Goal: Task Accomplishment & Management: Complete application form

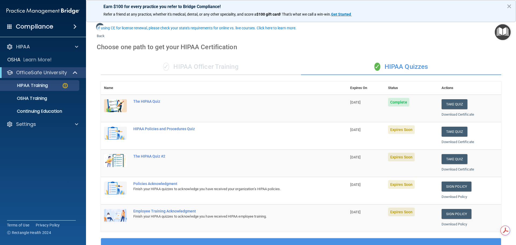
scroll to position [27, 0]
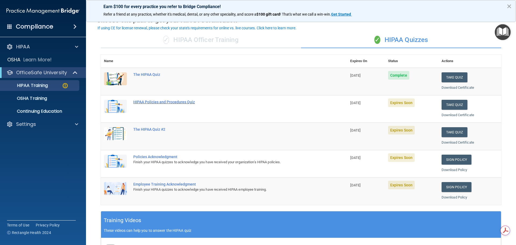
click at [147, 102] on div "HIPAA Policies and Procedures Quiz" at bounding box center [226, 102] width 187 height 4
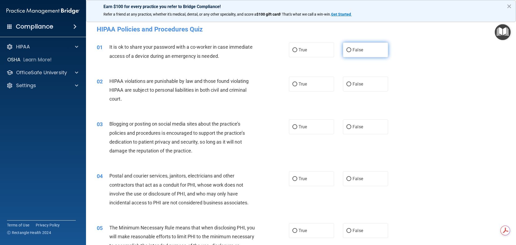
click at [348, 49] on input "False" at bounding box center [348, 50] width 5 height 4
radio input "true"
click at [292, 83] on input "True" at bounding box center [294, 84] width 5 height 4
radio input "true"
click at [346, 127] on input "False" at bounding box center [348, 127] width 5 height 4
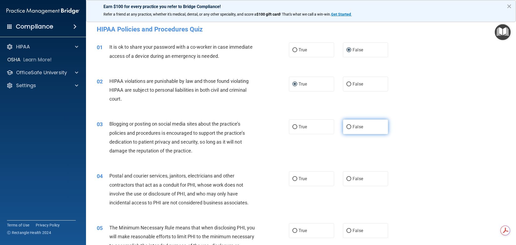
radio input "true"
click at [292, 181] on input "True" at bounding box center [294, 179] width 5 height 4
radio input "true"
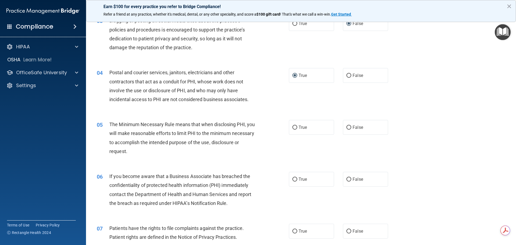
scroll to position [107, 0]
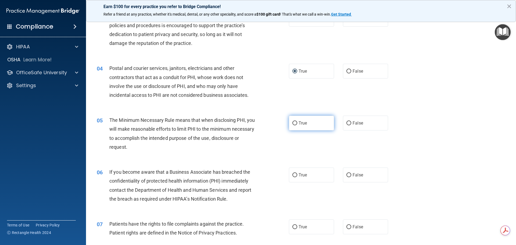
click at [292, 122] on input "True" at bounding box center [294, 123] width 5 height 4
radio input "true"
click at [346, 174] on input "False" at bounding box center [348, 175] width 5 height 4
radio input "true"
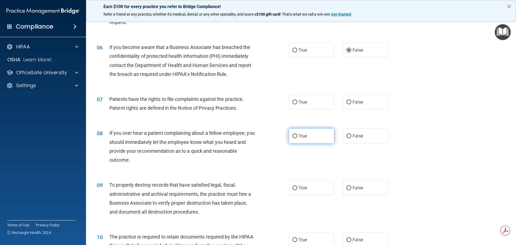
scroll to position [242, 0]
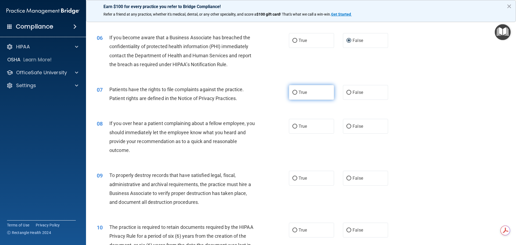
click at [295, 93] on input "True" at bounding box center [294, 93] width 5 height 4
radio input "true"
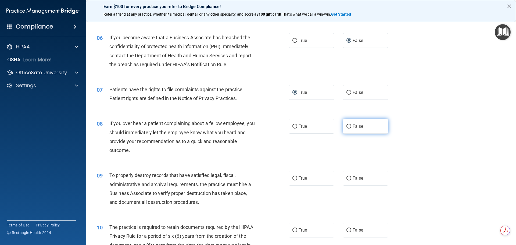
click at [347, 125] on input "False" at bounding box center [348, 126] width 5 height 4
radio input "true"
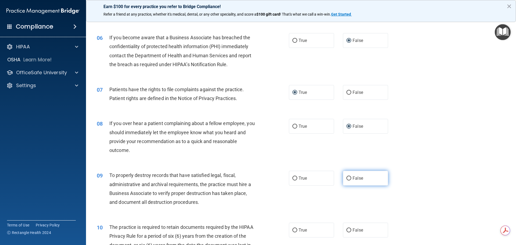
click at [347, 178] on input "False" at bounding box center [348, 178] width 5 height 4
radio input "true"
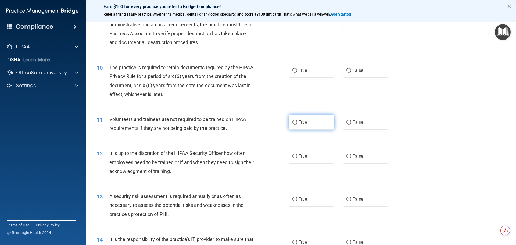
scroll to position [403, 0]
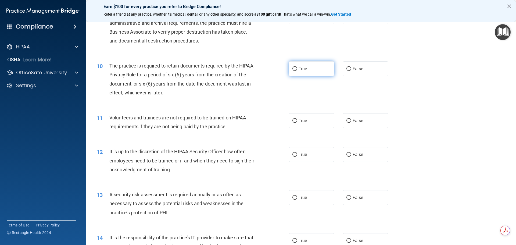
click at [294, 69] on input "True" at bounding box center [294, 69] width 5 height 4
radio input "true"
click at [346, 120] on input "False" at bounding box center [348, 121] width 5 height 4
radio input "true"
click at [346, 153] on input "False" at bounding box center [348, 155] width 5 height 4
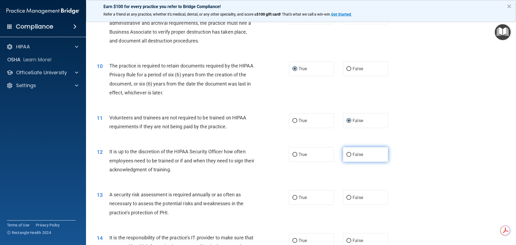
radio input "true"
click at [292, 198] on input "True" at bounding box center [294, 198] width 5 height 4
radio input "true"
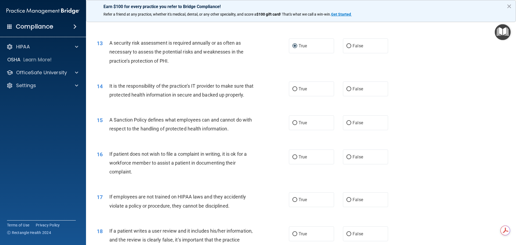
scroll to position [564, 0]
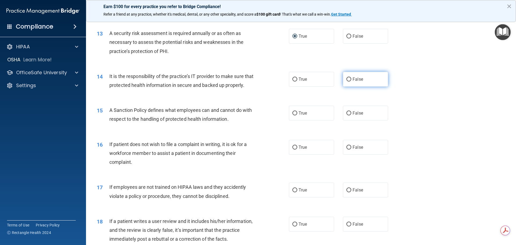
click at [348, 80] on input "False" at bounding box center [348, 79] width 5 height 4
radio input "true"
click at [345, 120] on label "False" at bounding box center [365, 113] width 45 height 15
click at [292, 115] on input "True" at bounding box center [294, 113] width 5 height 4
radio input "true"
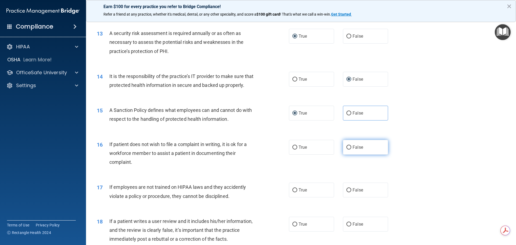
drag, startPoint x: 346, startPoint y: 154, endPoint x: 347, endPoint y: 159, distance: 4.9
click at [346, 149] on input "False" at bounding box center [348, 147] width 5 height 4
radio input "true"
click at [346, 192] on input "False" at bounding box center [348, 190] width 5 height 4
radio input "true"
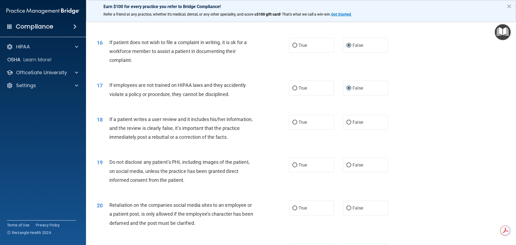
scroll to position [672, 0]
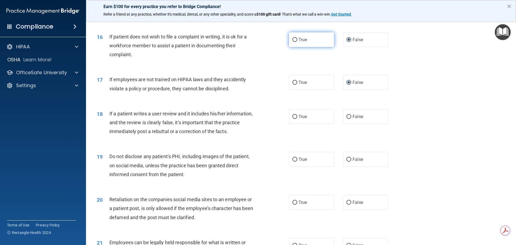
click at [295, 42] on input "True" at bounding box center [294, 40] width 5 height 4
radio input "true"
radio input "false"
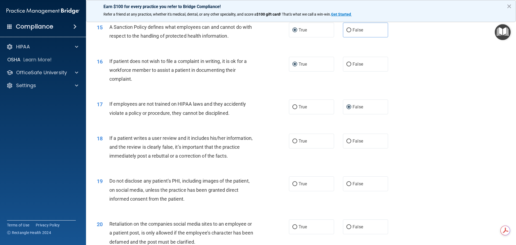
scroll to position [591, 0]
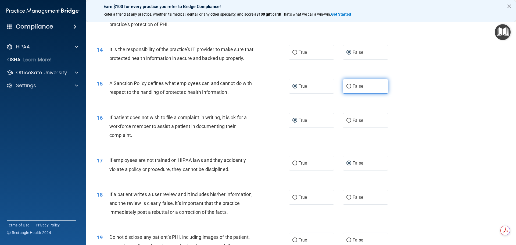
click at [346, 88] on input "False" at bounding box center [348, 86] width 5 height 4
radio input "true"
radio input "false"
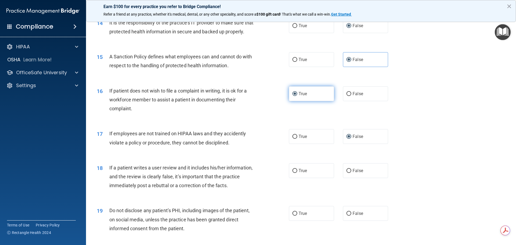
scroll to position [618, 0]
click at [346, 173] on input "False" at bounding box center [348, 170] width 5 height 4
radio input "true"
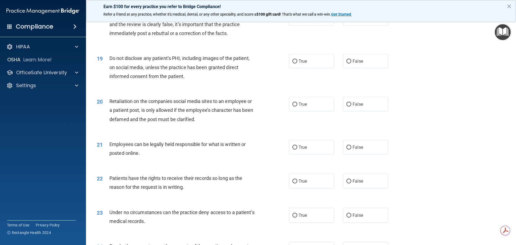
scroll to position [779, 0]
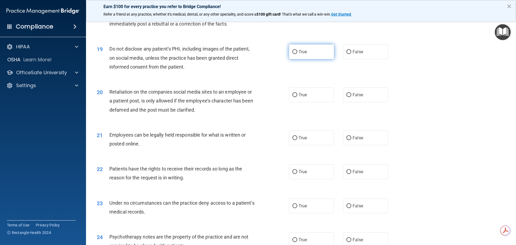
click at [292, 54] on input "True" at bounding box center [294, 52] width 5 height 4
radio input "true"
click at [344, 102] on label "False" at bounding box center [365, 94] width 45 height 15
click at [345, 102] on label "False" at bounding box center [365, 94] width 45 height 15
click at [346, 97] on input "False" at bounding box center [348, 95] width 5 height 4
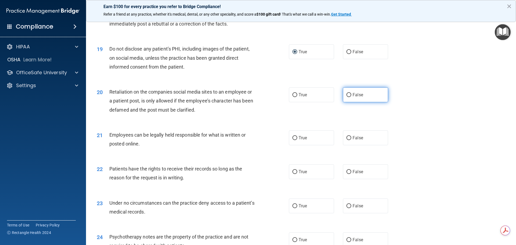
radio input "true"
click at [293, 140] on input "True" at bounding box center [294, 138] width 5 height 4
radio input "true"
click at [346, 174] on input "False" at bounding box center [348, 172] width 5 height 4
radio input "true"
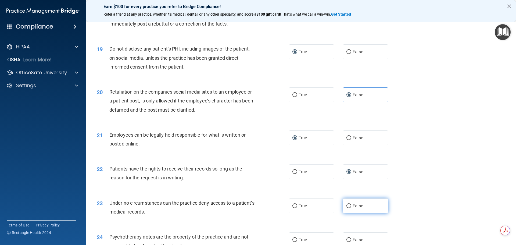
click at [346, 208] on input "False" at bounding box center [348, 206] width 5 height 4
radio input "true"
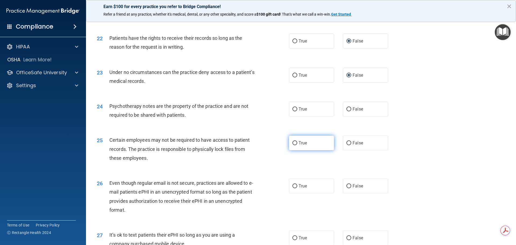
scroll to position [914, 0]
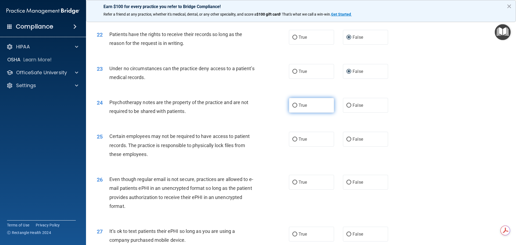
click at [294, 107] on input "True" at bounding box center [294, 105] width 5 height 4
radio input "true"
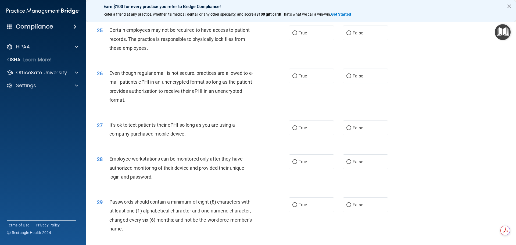
scroll to position [1021, 0]
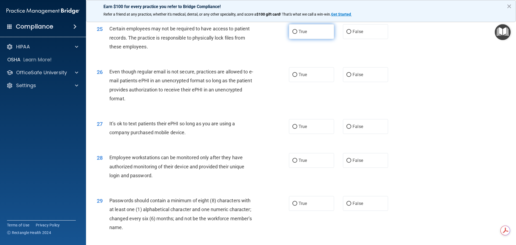
click at [290, 39] on label "True" at bounding box center [311, 31] width 45 height 15
click at [292, 34] on input "True" at bounding box center [294, 32] width 5 height 4
radio input "true"
drag, startPoint x: 292, startPoint y: 85, endPoint x: 318, endPoint y: 117, distance: 42.0
click at [292, 77] on input "True" at bounding box center [294, 75] width 5 height 4
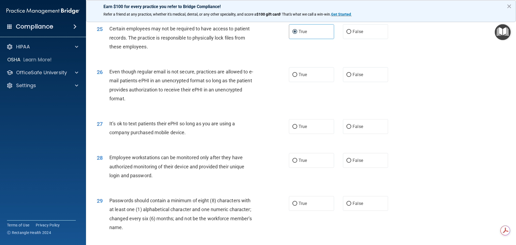
radio input "true"
click at [346, 129] on input "False" at bounding box center [348, 127] width 5 height 4
radio input "true"
click at [343, 168] on label "False" at bounding box center [365, 160] width 45 height 15
click at [346, 163] on input "False" at bounding box center [348, 161] width 5 height 4
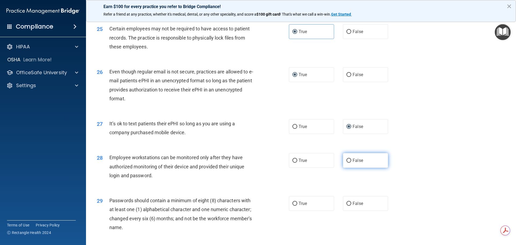
radio input "true"
click at [294, 206] on input "True" at bounding box center [294, 204] width 5 height 4
radio input "true"
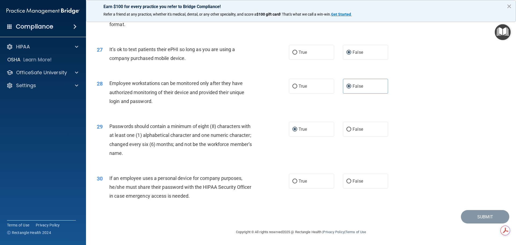
scroll to position [1104, 0]
click at [346, 180] on input "False" at bounding box center [348, 181] width 5 height 4
radio input "true"
click at [476, 216] on button "Submit" at bounding box center [485, 217] width 48 height 14
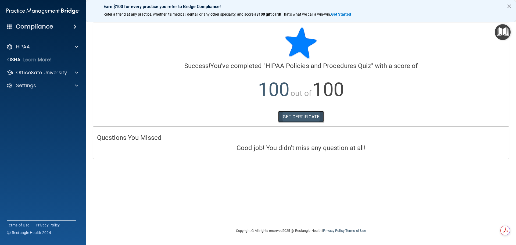
click at [298, 117] on link "GET CERTIFICATE" at bounding box center [301, 117] width 46 height 12
click at [76, 72] on span at bounding box center [76, 72] width 3 height 6
click at [53, 86] on div "HIPAA Training" at bounding box center [39, 85] width 73 height 5
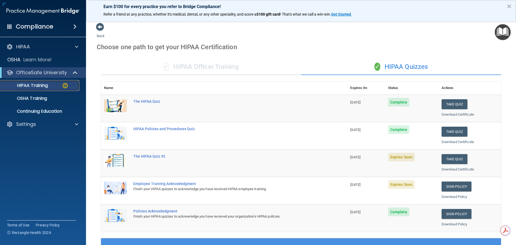
click at [56, 87] on div "HIPAA Training" at bounding box center [39, 85] width 73 height 5
click at [450, 158] on button "Take Quiz" at bounding box center [455, 159] width 26 height 10
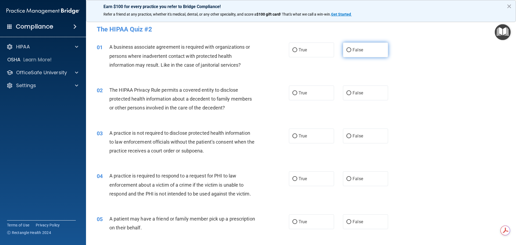
click at [346, 49] on input "False" at bounding box center [348, 50] width 5 height 4
radio input "true"
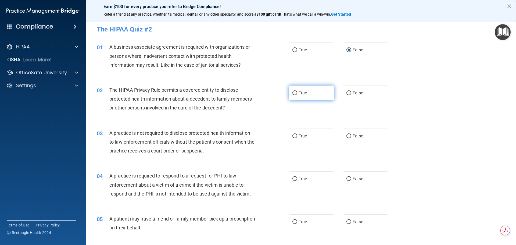
click at [292, 91] on input "True" at bounding box center [294, 93] width 5 height 4
radio input "true"
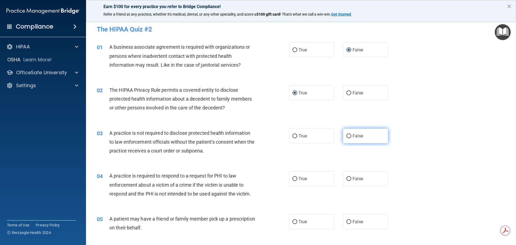
click at [347, 137] on input "False" at bounding box center [348, 136] width 5 height 4
radio input "true"
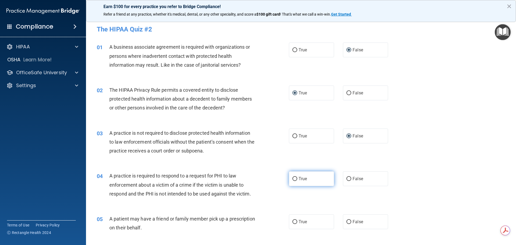
click at [294, 177] on input "True" at bounding box center [294, 179] width 5 height 4
radio input "true"
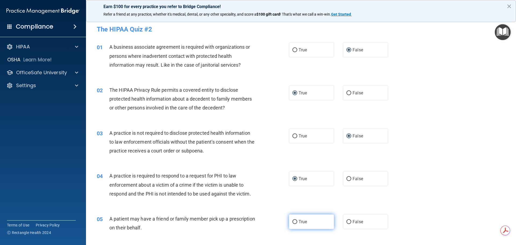
drag, startPoint x: 294, startPoint y: 220, endPoint x: 297, endPoint y: 218, distance: 4.2
click at [294, 220] on input "True" at bounding box center [294, 222] width 5 height 4
radio input "true"
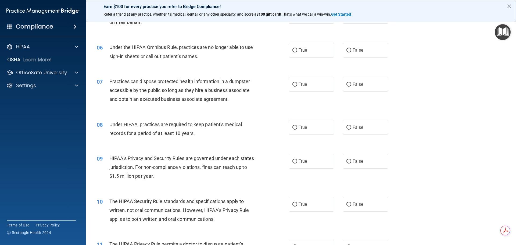
scroll to position [215, 0]
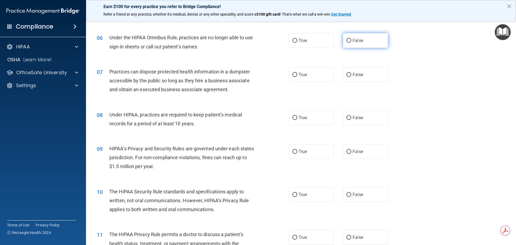
click at [346, 40] on input "False" at bounding box center [348, 41] width 5 height 4
radio input "true"
click at [343, 75] on label "False" at bounding box center [365, 74] width 45 height 15
click at [346, 75] on input "False" at bounding box center [348, 75] width 5 height 4
radio input "true"
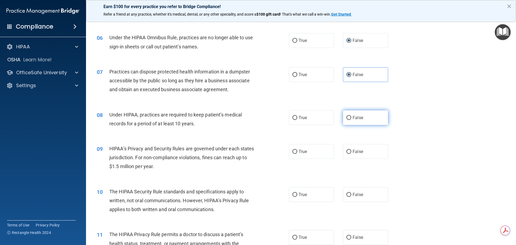
click at [346, 117] on input "False" at bounding box center [348, 118] width 5 height 4
radio input "true"
click at [350, 153] on label "False" at bounding box center [365, 151] width 45 height 15
click at [350, 153] on input "False" at bounding box center [348, 152] width 5 height 4
radio input "true"
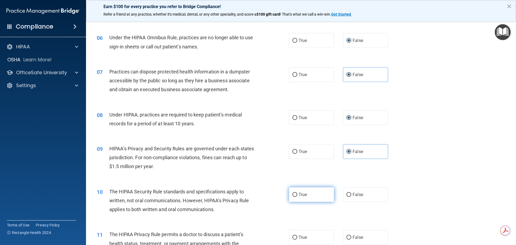
click at [299, 196] on span "True" at bounding box center [303, 194] width 8 height 5
click at [297, 196] on input "True" at bounding box center [294, 195] width 5 height 4
radio input "true"
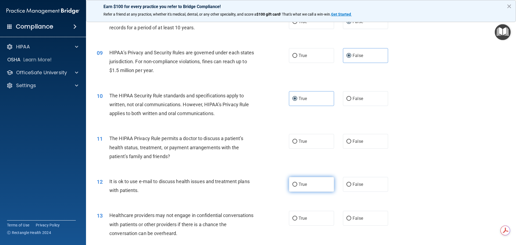
scroll to position [322, 0]
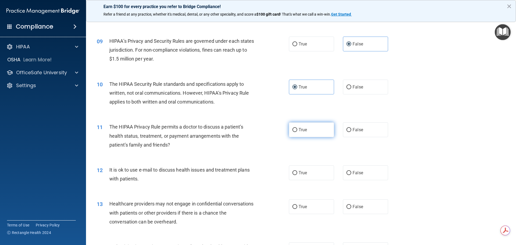
drag, startPoint x: 293, startPoint y: 127, endPoint x: 296, endPoint y: 134, distance: 7.6
click at [293, 128] on input "True" at bounding box center [294, 130] width 5 height 4
radio input "true"
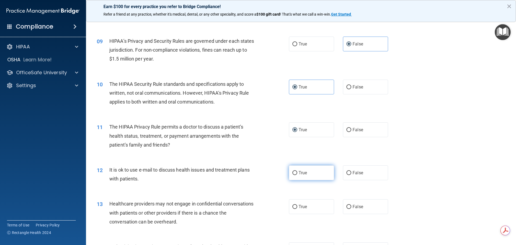
click at [293, 174] on input "True" at bounding box center [294, 173] width 5 height 4
radio input "true"
click at [346, 205] on input "False" at bounding box center [348, 207] width 5 height 4
radio input "true"
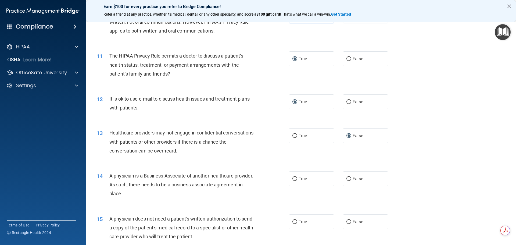
scroll to position [430, 0]
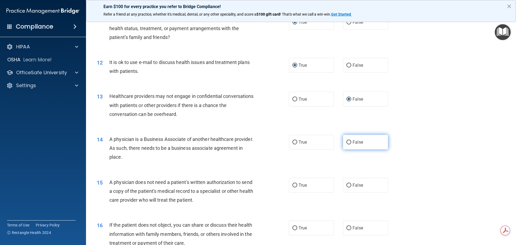
click at [346, 142] on input "False" at bounding box center [348, 142] width 5 height 4
radio input "true"
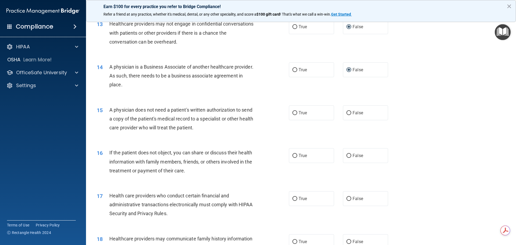
scroll to position [511, 0]
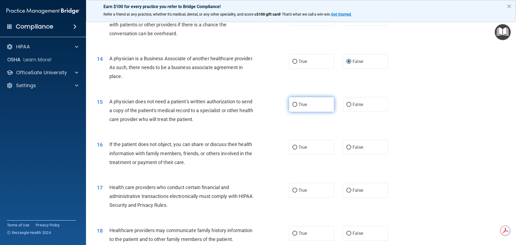
click at [291, 102] on label "True" at bounding box center [311, 104] width 45 height 15
click at [292, 103] on input "True" at bounding box center [294, 105] width 5 height 4
radio input "true"
click at [293, 147] on input "True" at bounding box center [294, 147] width 5 height 4
radio input "true"
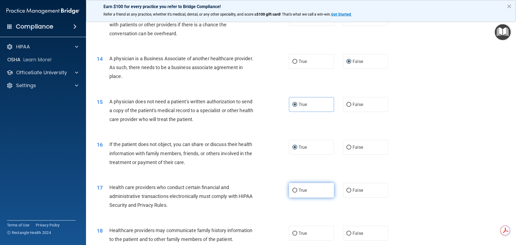
click at [292, 189] on input "True" at bounding box center [294, 190] width 5 height 4
radio input "true"
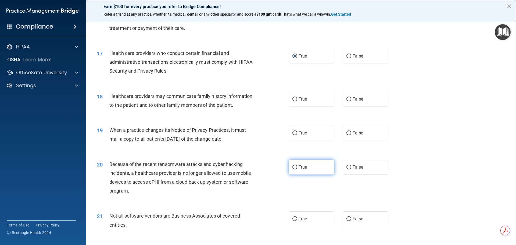
scroll to position [645, 0]
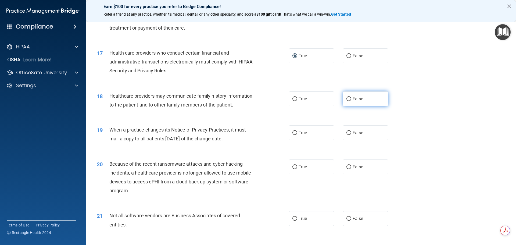
drag, startPoint x: 346, startPoint y: 100, endPoint x: 347, endPoint y: 122, distance: 22.1
click at [346, 101] on input "False" at bounding box center [348, 99] width 5 height 4
radio input "true"
click at [344, 130] on label "False" at bounding box center [365, 132] width 45 height 15
click at [346, 131] on input "False" at bounding box center [348, 133] width 5 height 4
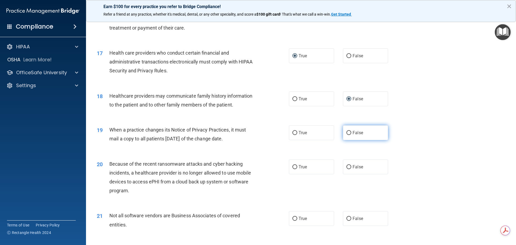
radio input "true"
click at [347, 168] on input "False" at bounding box center [348, 167] width 5 height 4
radio input "true"
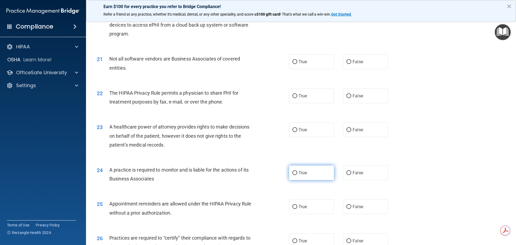
scroll to position [806, 0]
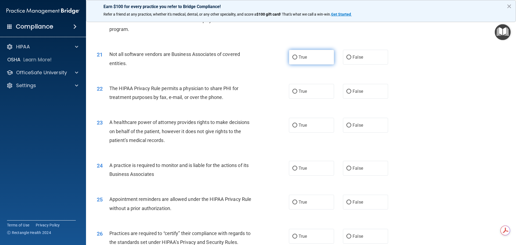
drag, startPoint x: 292, startPoint y: 58, endPoint x: 293, endPoint y: 73, distance: 14.6
click at [292, 58] on input "True" at bounding box center [294, 57] width 5 height 4
radio input "true"
click at [292, 92] on input "True" at bounding box center [294, 91] width 5 height 4
radio input "true"
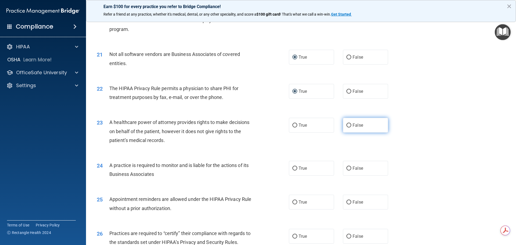
click at [348, 125] on input "False" at bounding box center [348, 125] width 5 height 4
radio input "true"
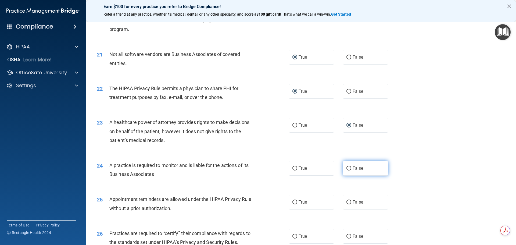
click at [347, 167] on input "False" at bounding box center [348, 168] width 5 height 4
radio input "true"
click at [293, 199] on label "True" at bounding box center [311, 202] width 45 height 15
click at [293, 200] on input "True" at bounding box center [294, 202] width 5 height 4
radio input "true"
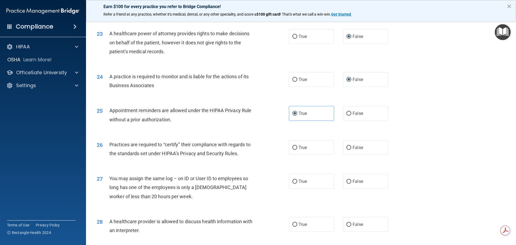
scroll to position [914, 0]
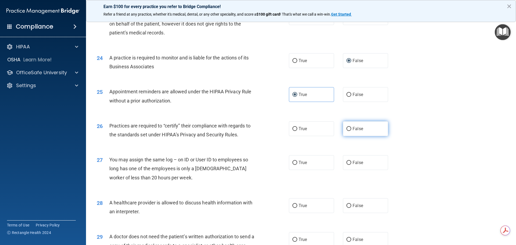
drag, startPoint x: 346, startPoint y: 128, endPoint x: 346, endPoint y: 132, distance: 3.5
click at [346, 129] on input "False" at bounding box center [348, 129] width 5 height 4
radio input "true"
click at [346, 161] on input "False" at bounding box center [348, 163] width 5 height 4
radio input "true"
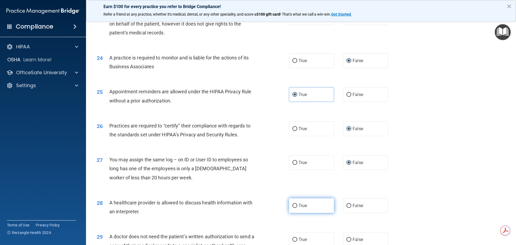
click at [295, 205] on label "True" at bounding box center [311, 205] width 45 height 15
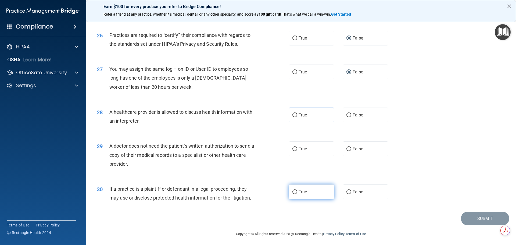
scroll to position [1006, 0]
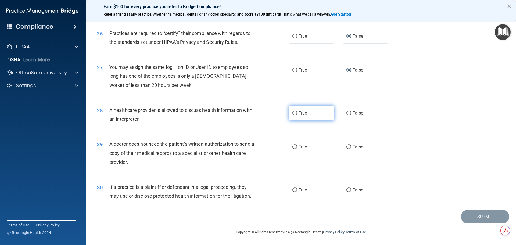
click at [292, 113] on input "True" at bounding box center [294, 113] width 5 height 4
radio input "true"
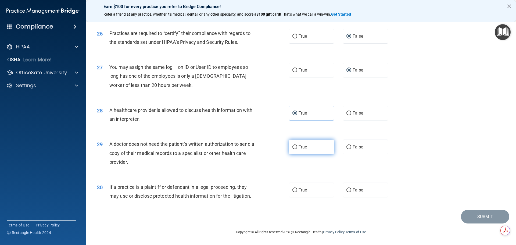
click at [294, 147] on input "True" at bounding box center [294, 147] width 5 height 4
radio input "true"
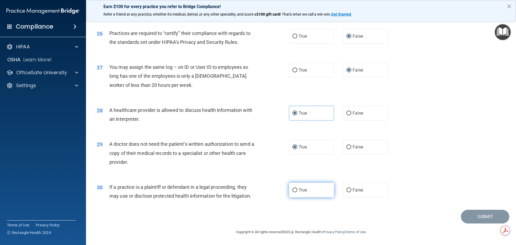
click at [293, 190] on input "True" at bounding box center [294, 190] width 5 height 4
radio input "true"
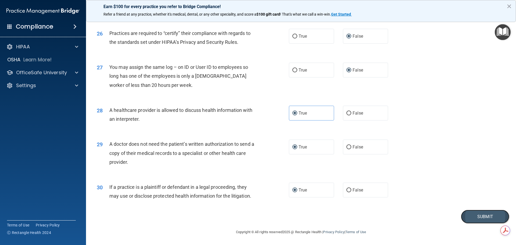
click at [471, 219] on button "Submit" at bounding box center [485, 217] width 48 height 14
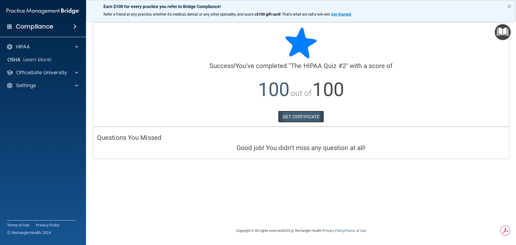
click at [306, 116] on link "GET CERTIFICATE" at bounding box center [301, 117] width 46 height 12
click at [62, 71] on p "OfficeSafe University" at bounding box center [41, 72] width 51 height 6
click at [53, 86] on div "HIPAA Training" at bounding box center [39, 85] width 73 height 5
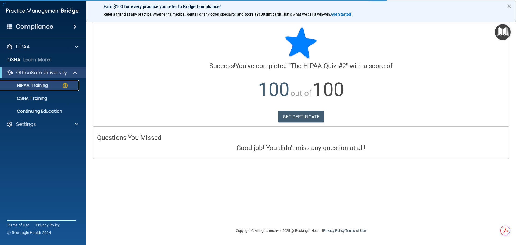
click at [59, 84] on div "HIPAA Training" at bounding box center [39, 85] width 73 height 5
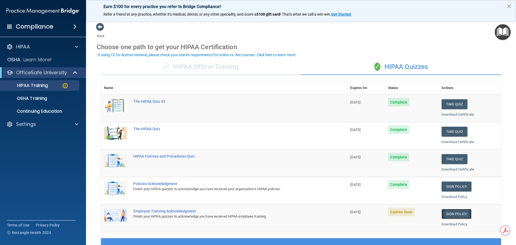
click at [451, 213] on link "Sign Policy" at bounding box center [457, 214] width 30 height 10
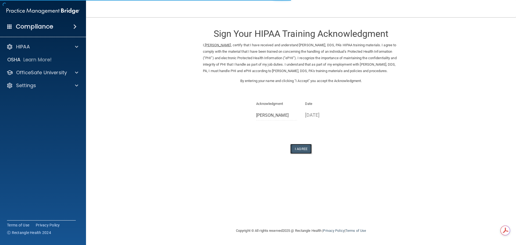
click at [300, 154] on button "I Agree" at bounding box center [300, 149] width 21 height 10
